Goal: Task Accomplishment & Management: Manage account settings

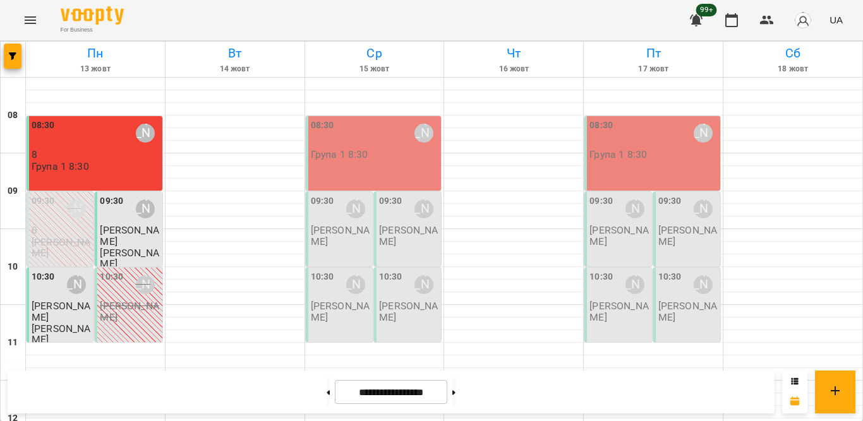
scroll to position [58, 0]
click at [52, 300] on span "[PERSON_NAME]" at bounding box center [61, 311] width 59 height 23
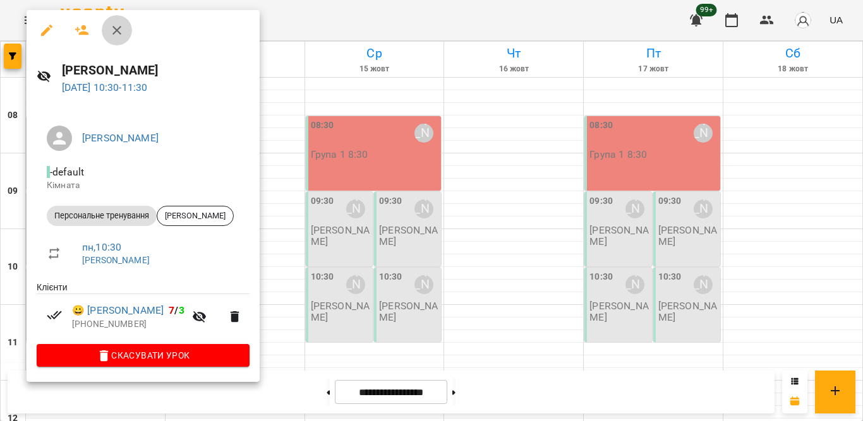
click at [124, 26] on button "button" at bounding box center [117, 30] width 30 height 30
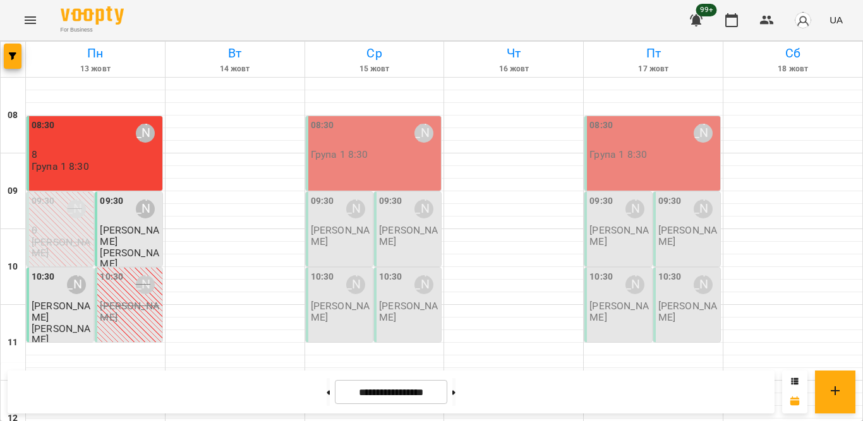
scroll to position [0, 0]
click at [126, 153] on p "8" at bounding box center [96, 154] width 128 height 11
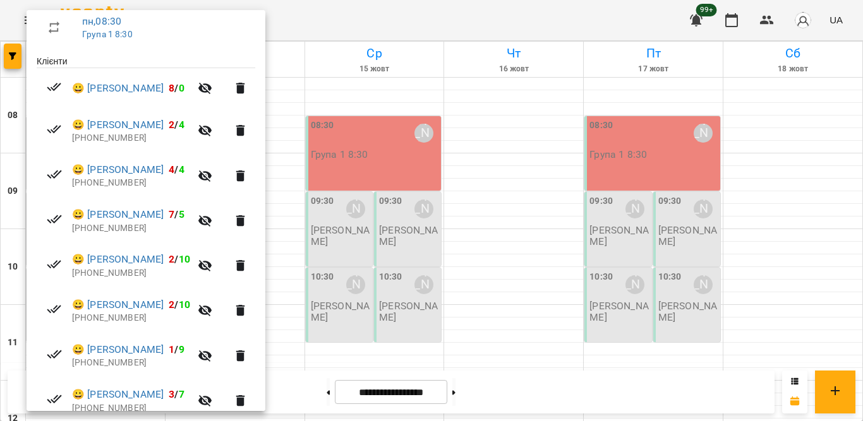
scroll to position [230, 0]
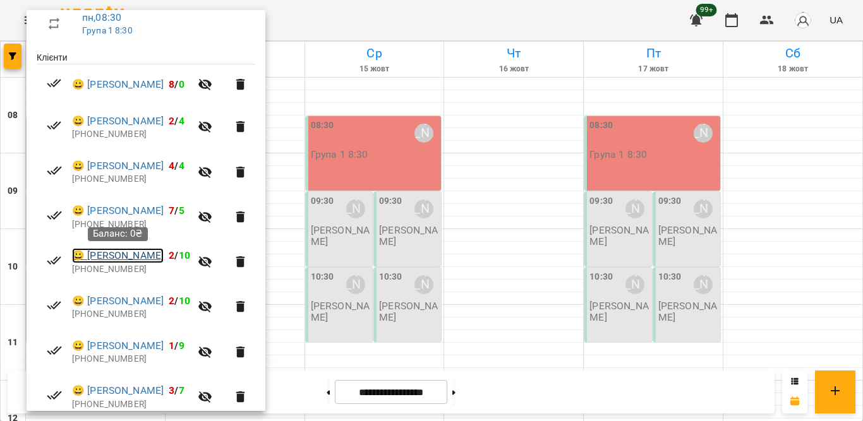
click at [130, 251] on link "😀 [PERSON_NAME]" at bounding box center [118, 255] width 92 height 15
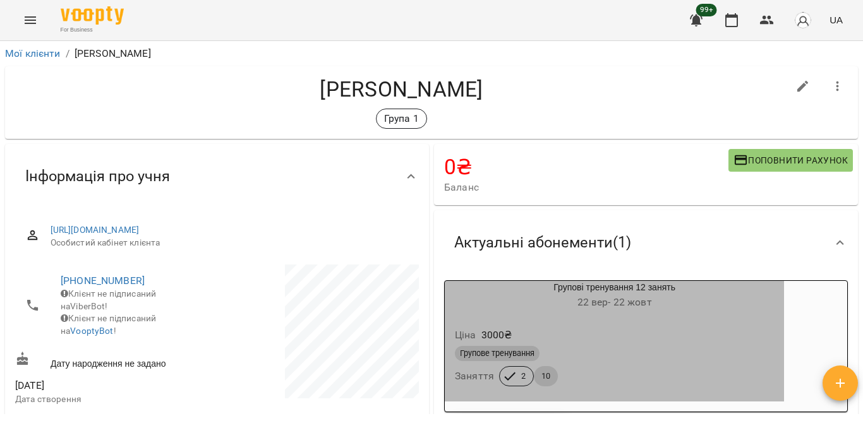
click at [637, 360] on div "Групове тренування" at bounding box center [614, 353] width 319 height 15
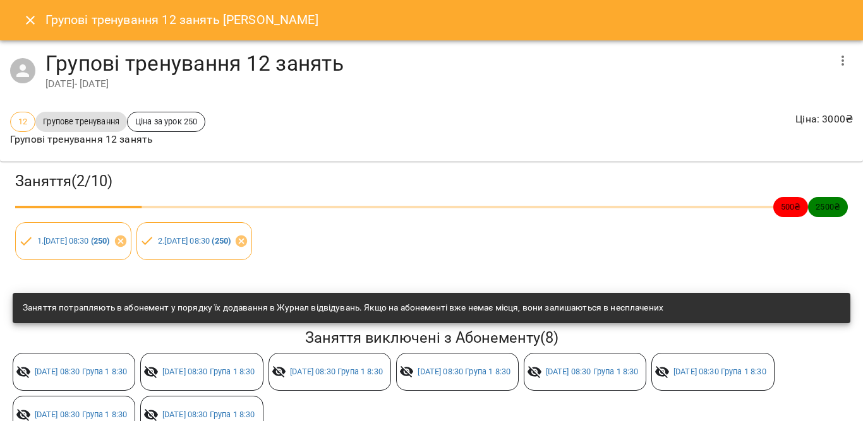
click at [837, 61] on icon "button" at bounding box center [842, 60] width 15 height 15
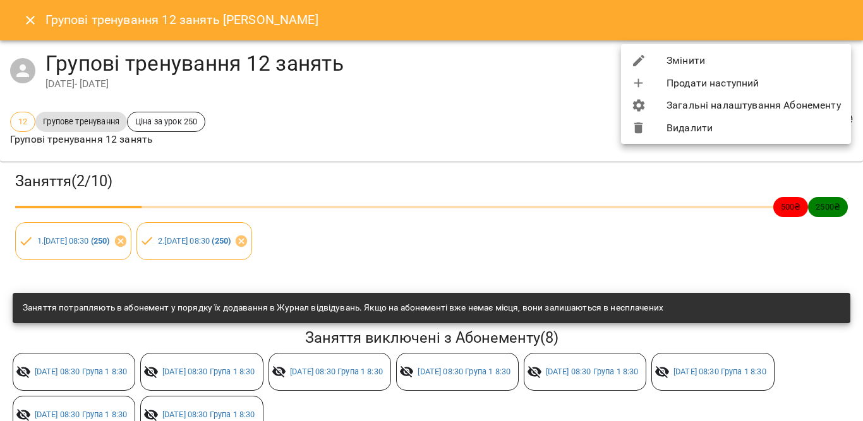
click at [665, 66] on div at bounding box center [648, 60] width 35 height 15
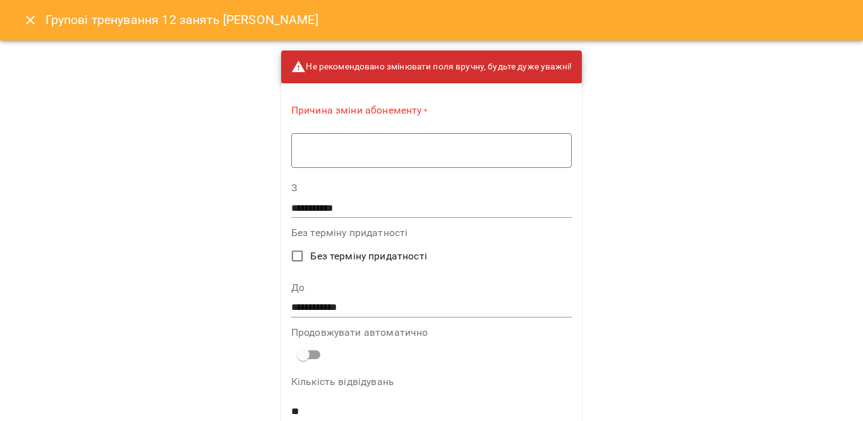
click at [509, 160] on div "* ​" at bounding box center [431, 150] width 280 height 35
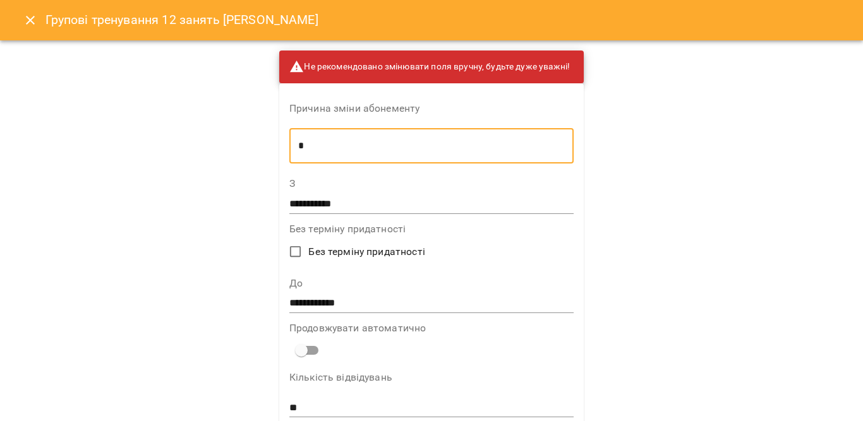
type textarea "*"
click at [344, 299] on input "**********" at bounding box center [431, 304] width 284 height 20
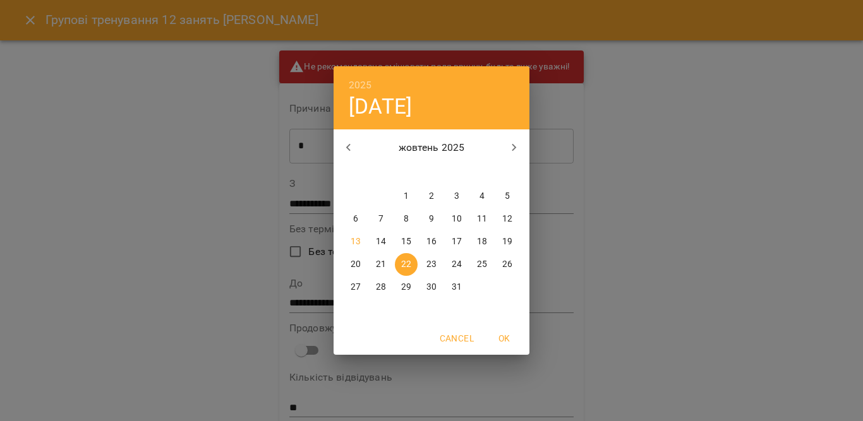
click at [512, 148] on icon "button" at bounding box center [514, 147] width 15 height 15
click at [505, 216] on p "9" at bounding box center [507, 219] width 5 height 13
type input "**********"
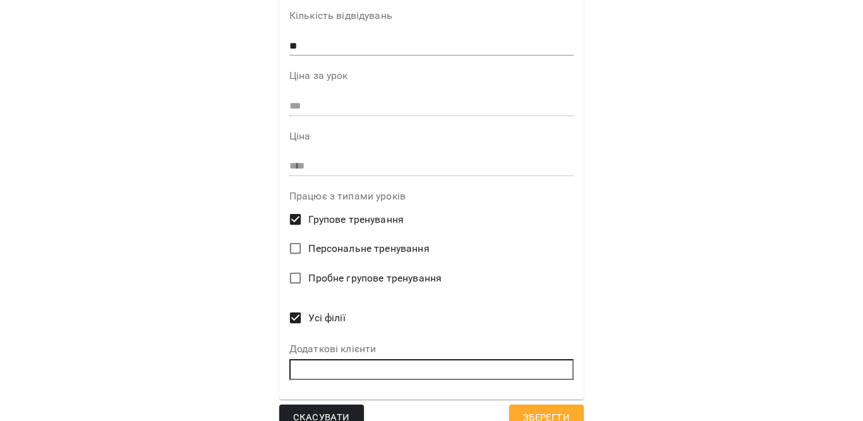
scroll to position [382, 0]
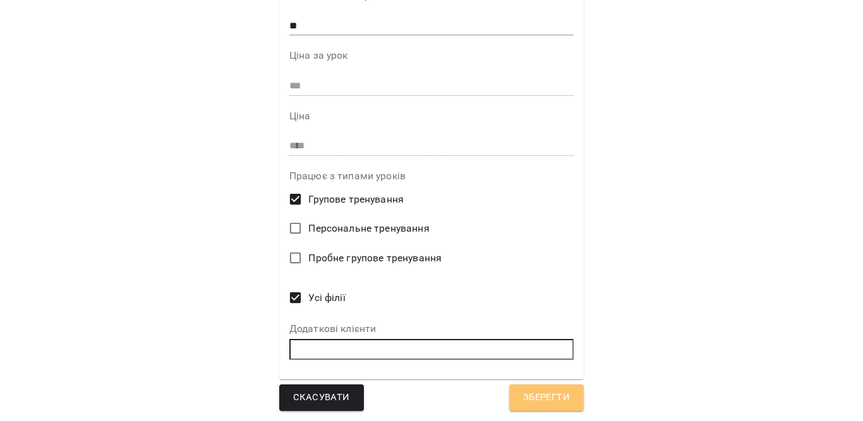
click at [534, 401] on span "Зберегти" at bounding box center [546, 398] width 47 height 16
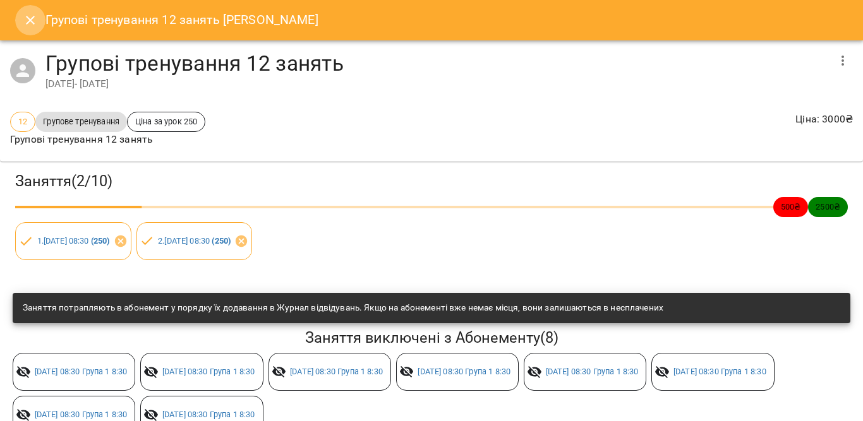
click at [25, 24] on icon "Close" at bounding box center [30, 20] width 15 height 15
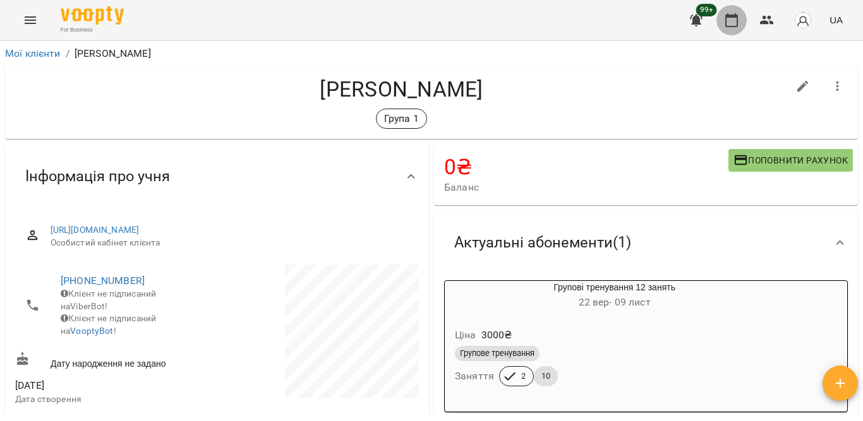
click at [735, 15] on icon "button" at bounding box center [731, 20] width 13 height 14
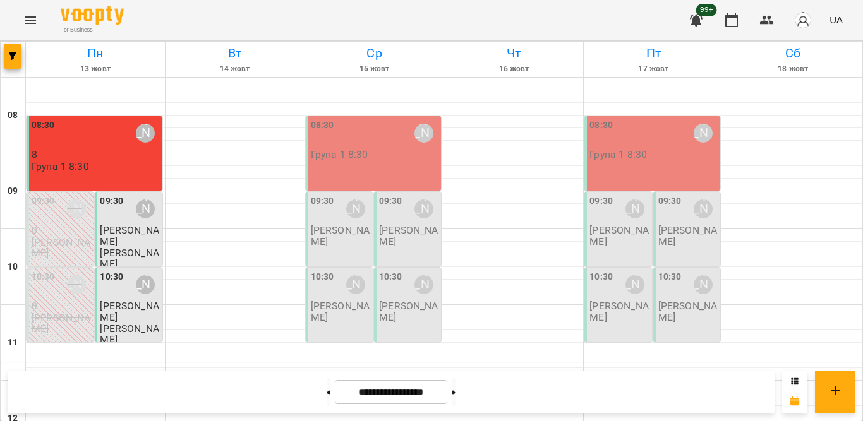
click at [64, 163] on p "Група 1 8:30" at bounding box center [60, 166] width 57 height 11
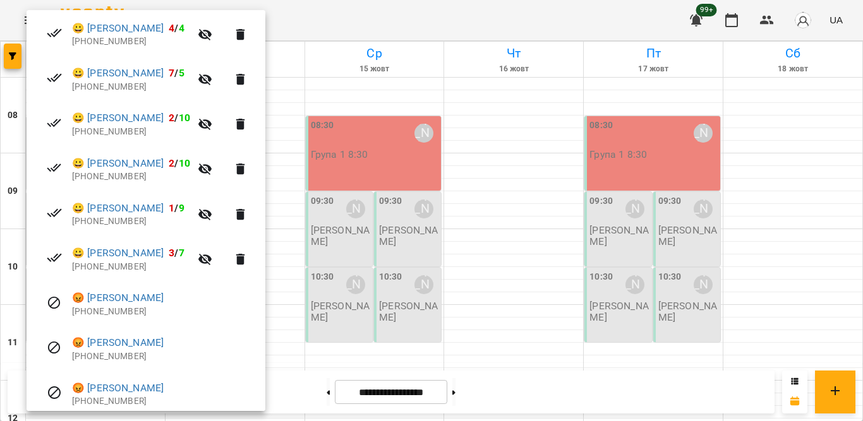
scroll to position [370, 0]
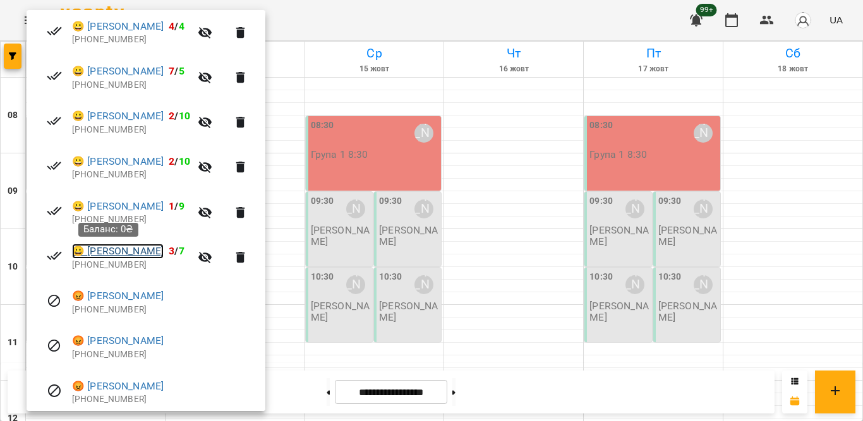
click at [108, 250] on link "😀 [PERSON_NAME]" at bounding box center [118, 251] width 92 height 15
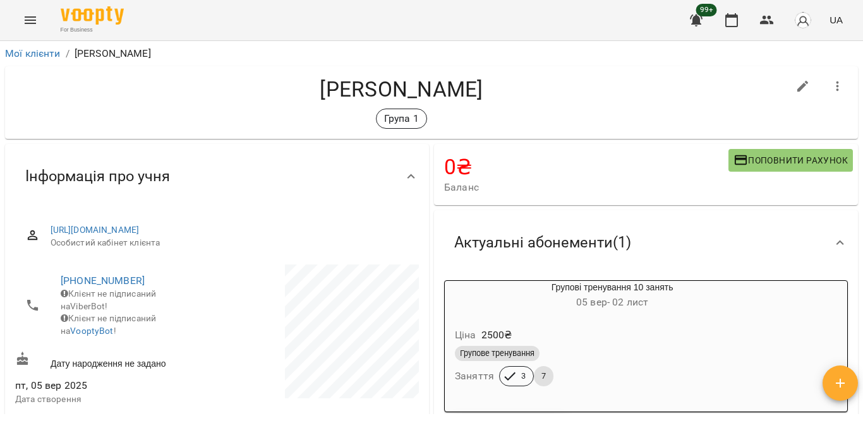
click at [678, 328] on div "Ціна 2500 ₴" at bounding box center [612, 335] width 320 height 23
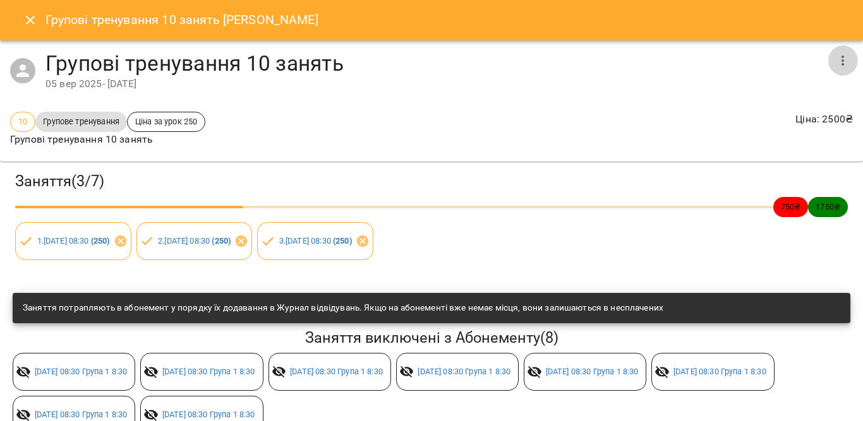
click at [827, 49] on button "button" at bounding box center [842, 60] width 30 height 30
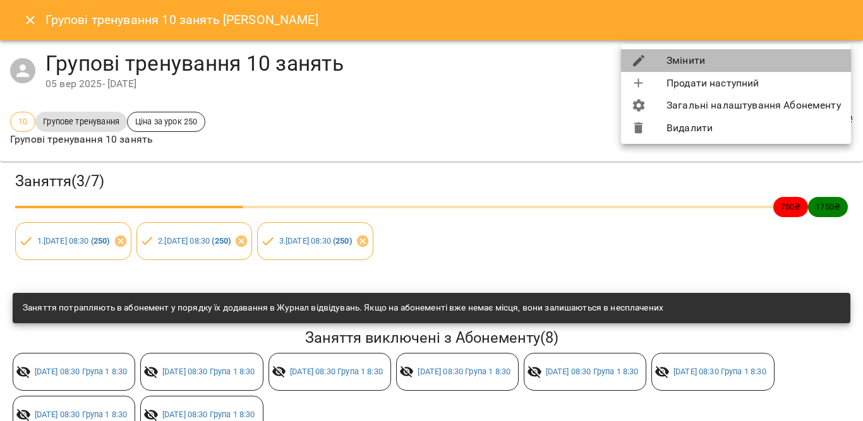
click at [694, 52] on li "Змінити" at bounding box center [736, 60] width 230 height 23
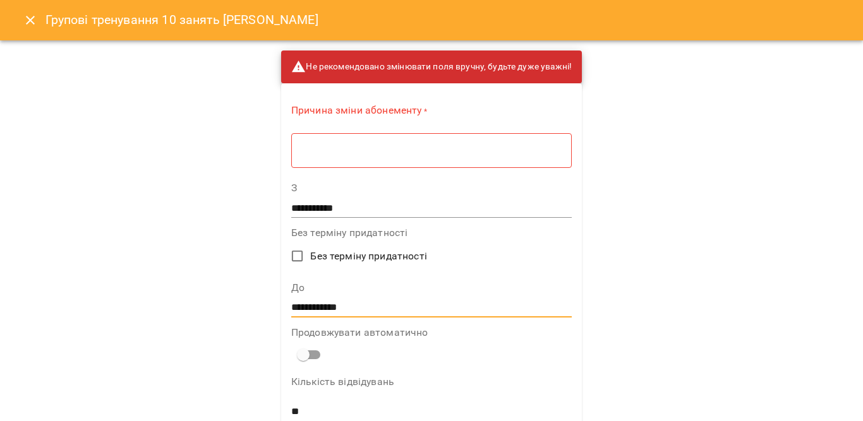
click at [363, 306] on input "**********" at bounding box center [431, 308] width 280 height 20
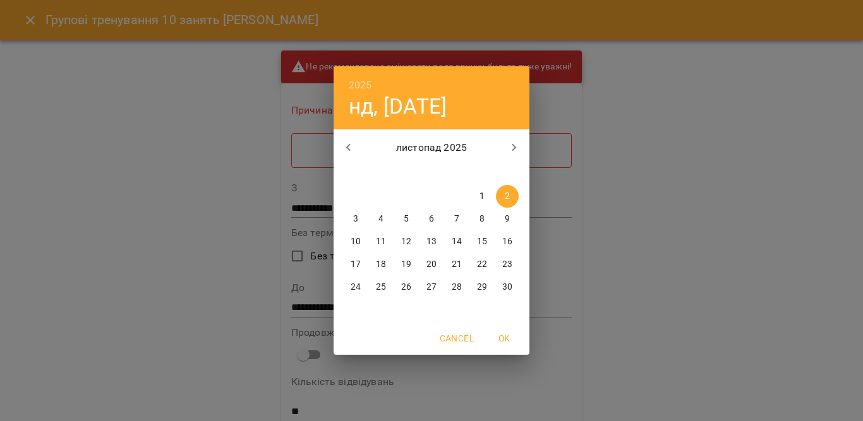
click at [349, 147] on icon "button" at bounding box center [348, 148] width 4 height 8
click at [511, 243] on p "19" at bounding box center [507, 242] width 10 height 13
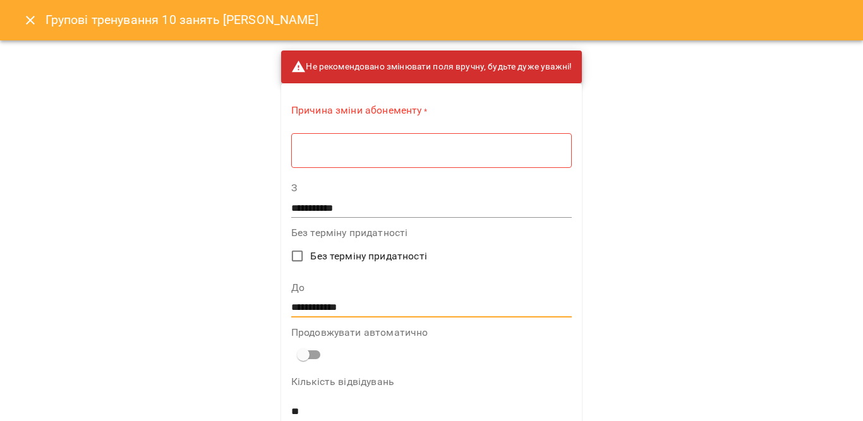
click at [454, 310] on input "**********" at bounding box center [431, 308] width 280 height 20
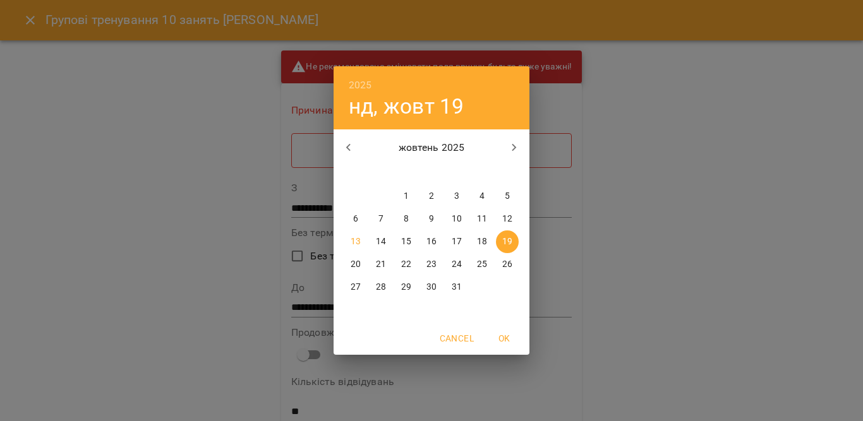
click at [412, 262] on span "22" at bounding box center [406, 264] width 23 height 13
type input "**********"
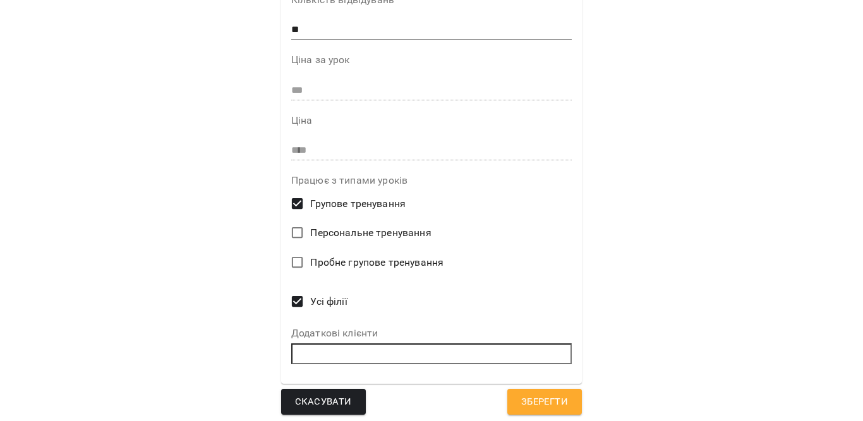
scroll to position [386, 0]
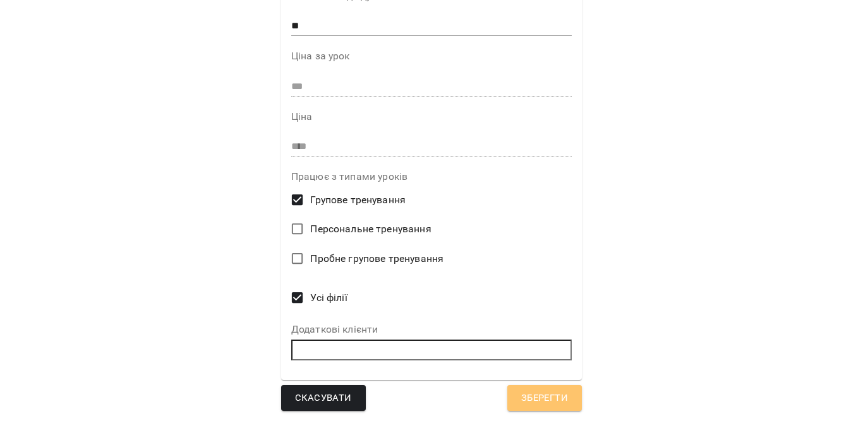
click at [562, 393] on span "Зберегти" at bounding box center [544, 398] width 47 height 16
click at [546, 398] on span "Зберегти" at bounding box center [544, 398] width 47 height 16
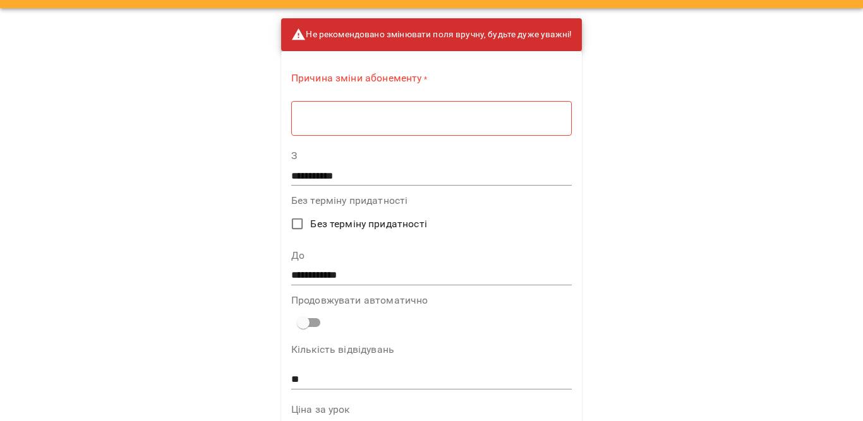
scroll to position [0, 0]
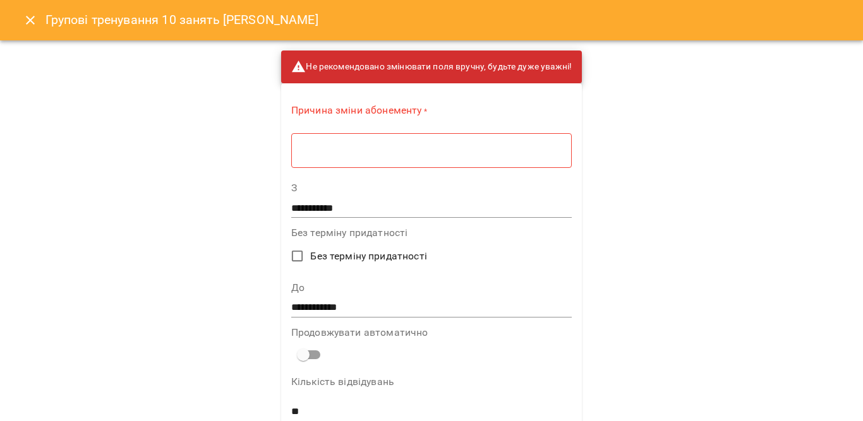
click at [425, 171] on div "Причина зміни абонементу * * ​" at bounding box center [431, 139] width 280 height 70
click at [423, 152] on textarea at bounding box center [431, 151] width 263 height 12
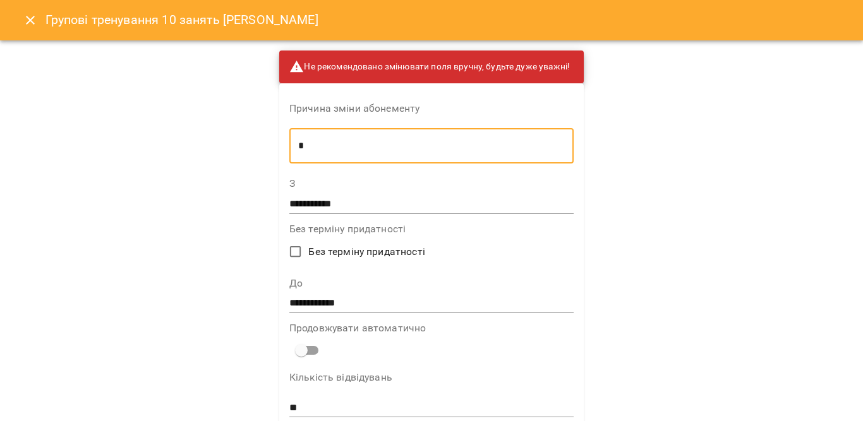
type textarea "*"
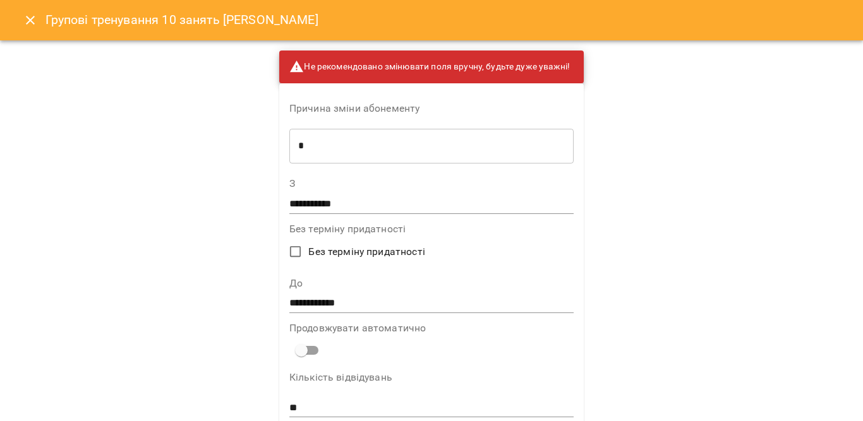
scroll to position [382, 0]
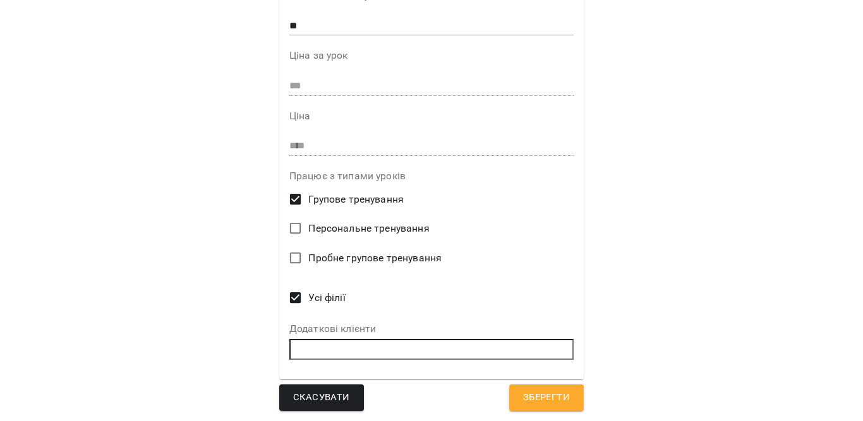
click at [531, 399] on span "Зберегти" at bounding box center [546, 398] width 47 height 16
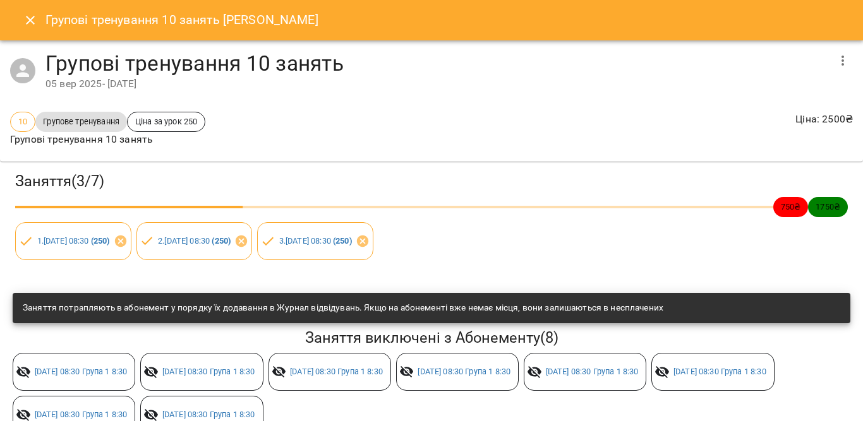
click at [13, 28] on div "Групові тренування 10 занять [GEOGRAPHIC_DATA][PERSON_NAME]" at bounding box center [431, 20] width 863 height 40
click at [20, 22] on button "Close" at bounding box center [30, 20] width 30 height 30
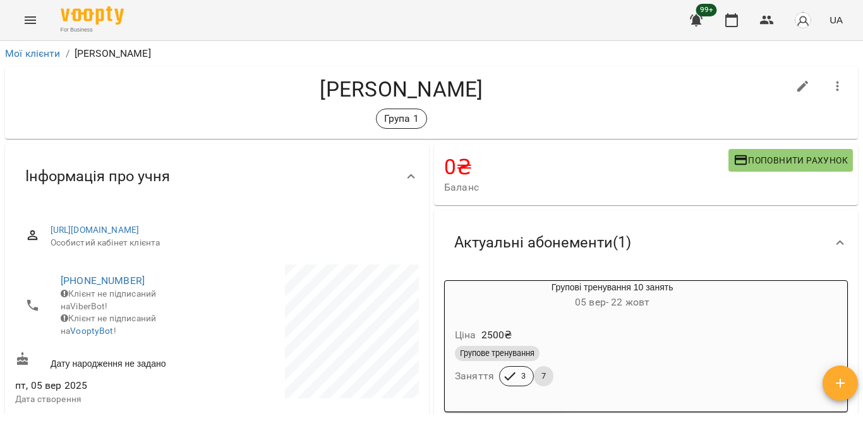
click at [738, 5] on div "99+ UA" at bounding box center [764, 20] width 167 height 33
click at [738, 10] on button "button" at bounding box center [731, 20] width 30 height 30
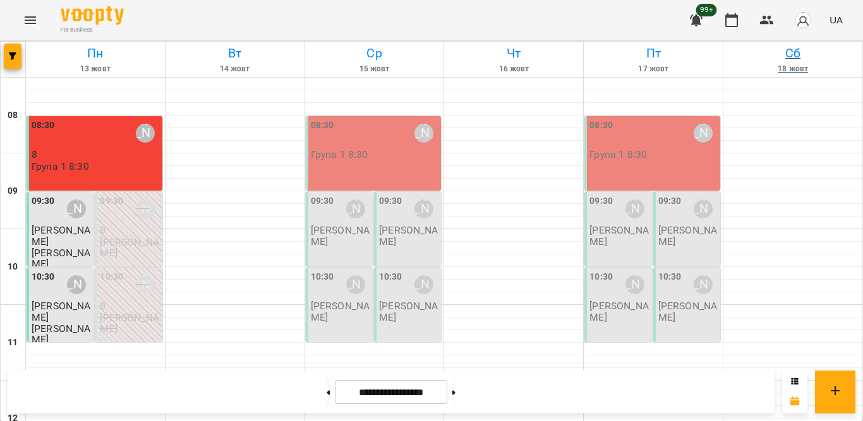
click at [844, 77] on link "[DATE]" at bounding box center [792, 59] width 139 height 35
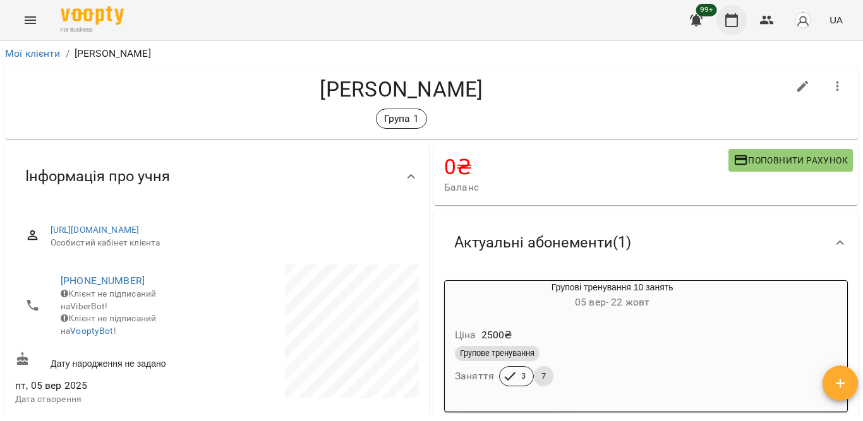
click at [725, 21] on icon "button" at bounding box center [731, 20] width 15 height 15
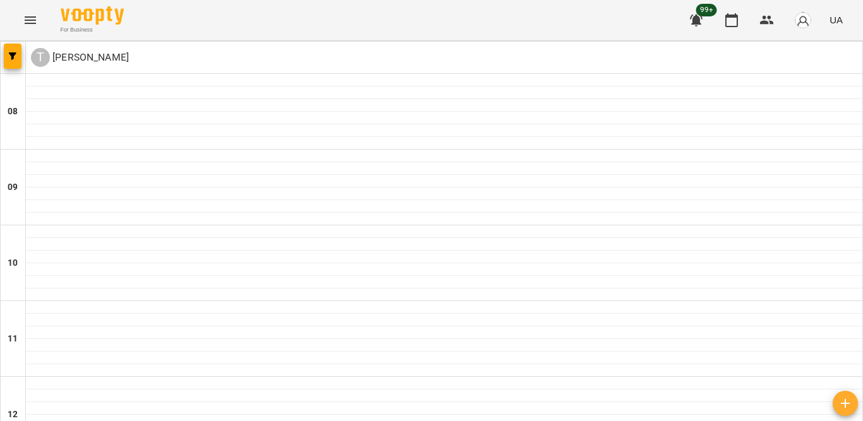
click at [16, 21] on button "Menu" at bounding box center [30, 20] width 30 height 30
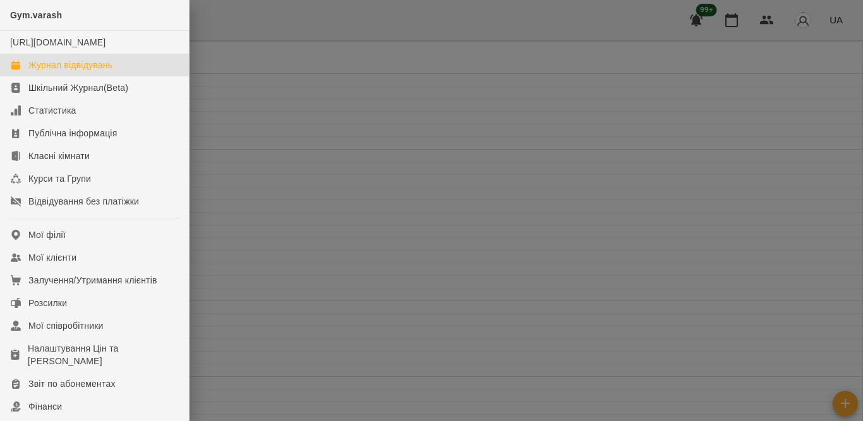
drag, startPoint x: 369, startPoint y: 120, endPoint x: 236, endPoint y: 94, distance: 135.1
click at [372, 121] on div at bounding box center [431, 210] width 863 height 421
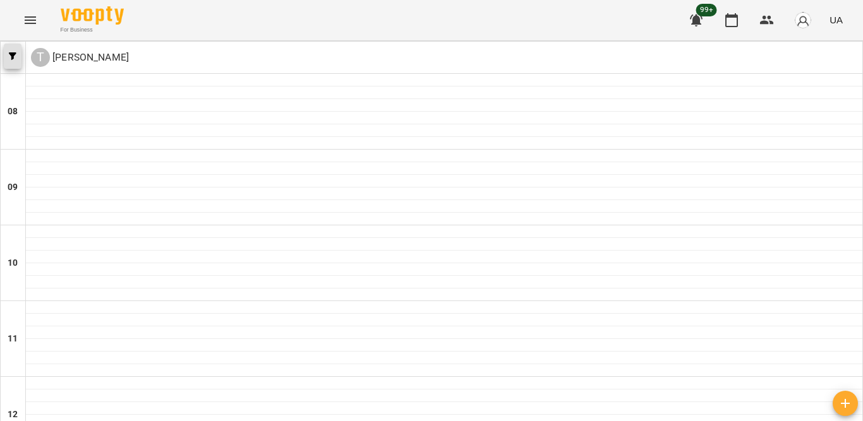
click at [16, 63] on button "button" at bounding box center [13, 56] width 18 height 25
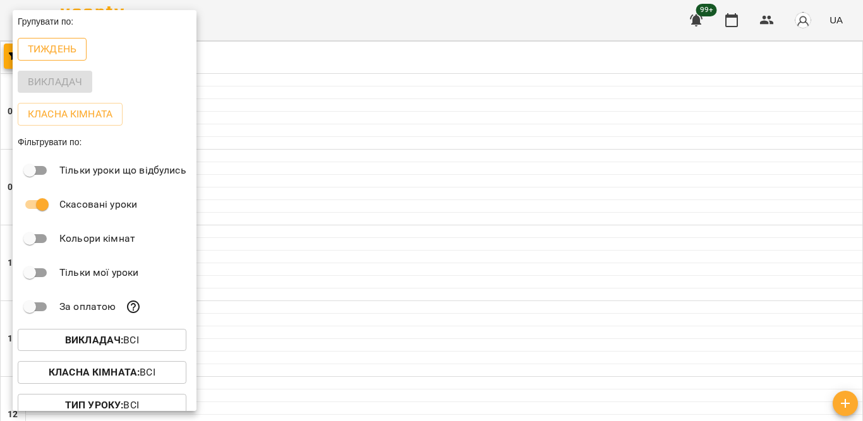
click at [47, 61] on button "Тиждень" at bounding box center [52, 49] width 69 height 23
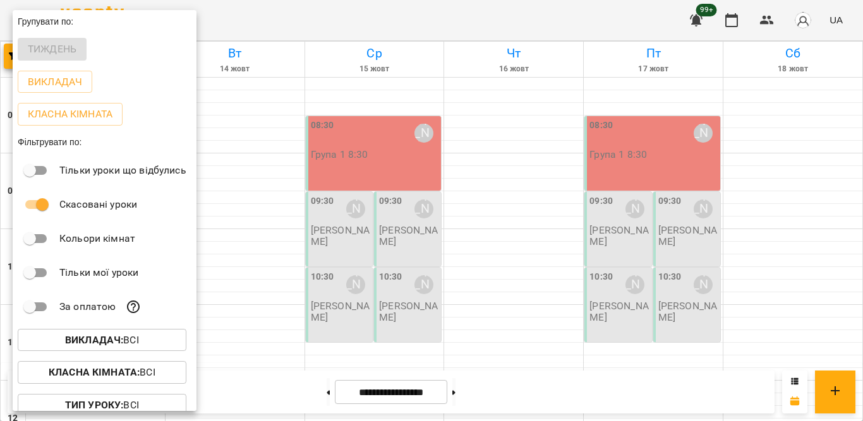
drag, startPoint x: 859, startPoint y: 83, endPoint x: 862, endPoint y: 112, distance: 29.2
click at [862, 112] on div at bounding box center [431, 210] width 863 height 421
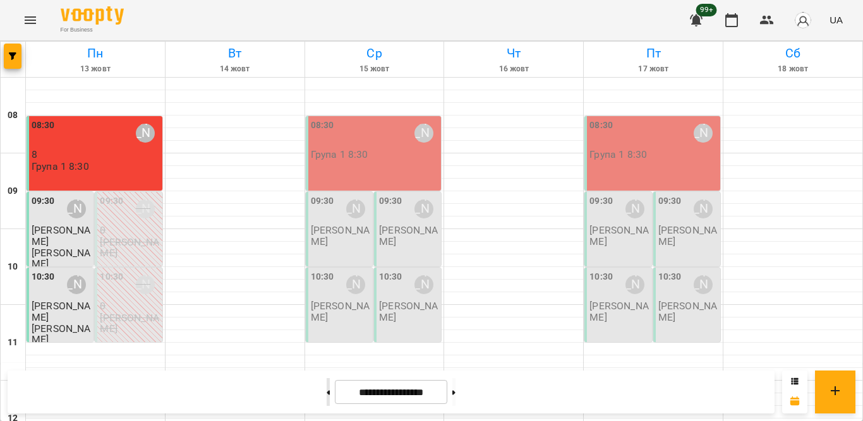
click at [327, 399] on button at bounding box center [328, 392] width 3 height 28
type input "**********"
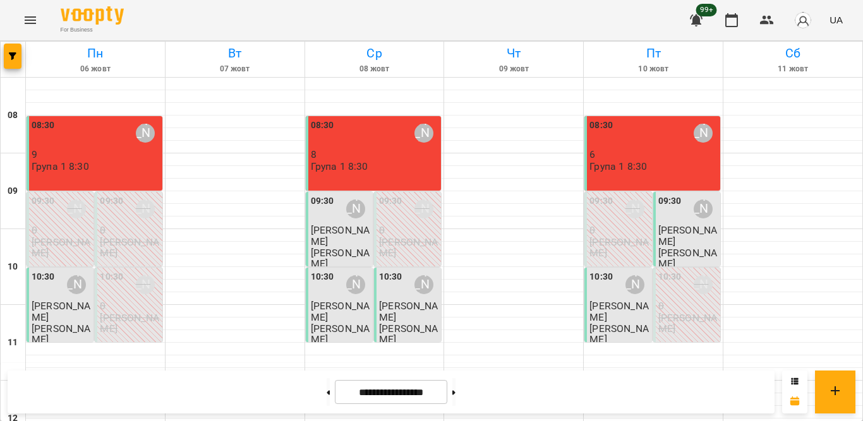
scroll to position [359, 0]
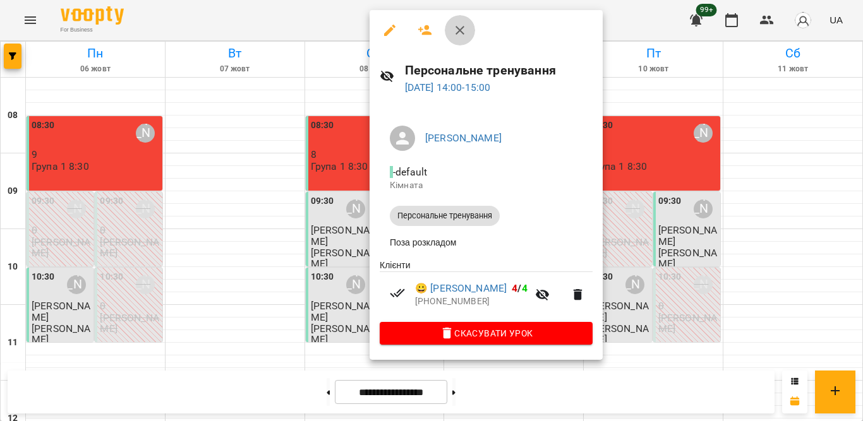
click at [464, 25] on icon "button" at bounding box center [459, 30] width 15 height 15
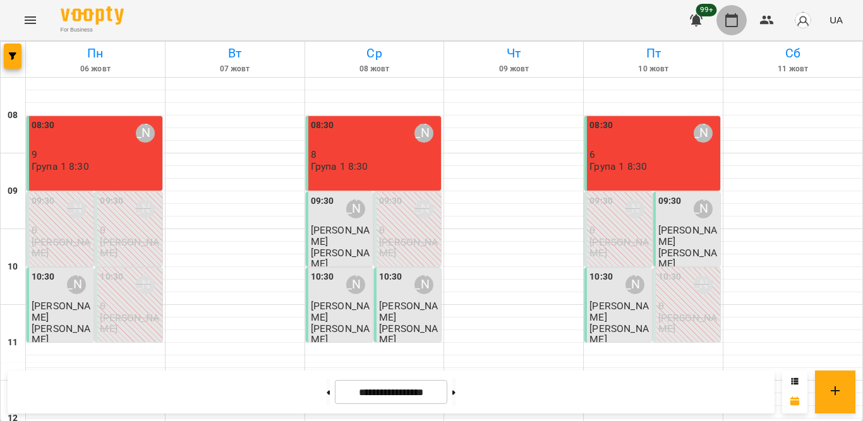
click at [727, 24] on icon "button" at bounding box center [731, 20] width 15 height 15
